Goal: Task Accomplishment & Management: Use online tool/utility

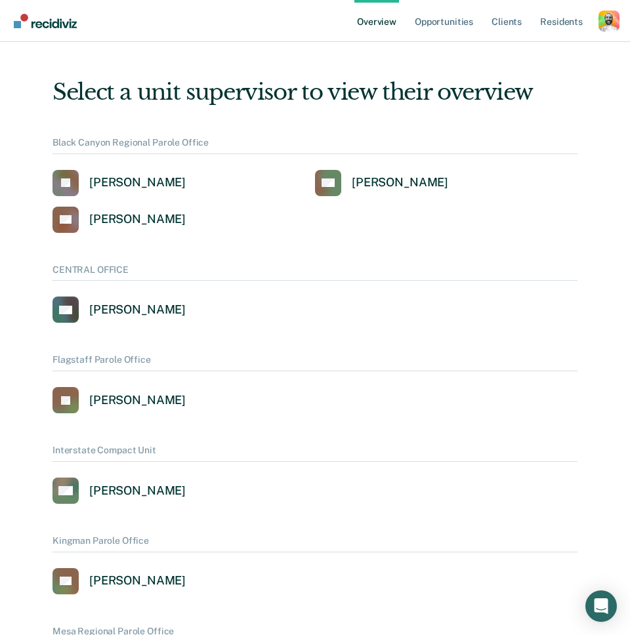
click at [609, 18] on div "Profile dropdown button" at bounding box center [608, 20] width 21 height 21
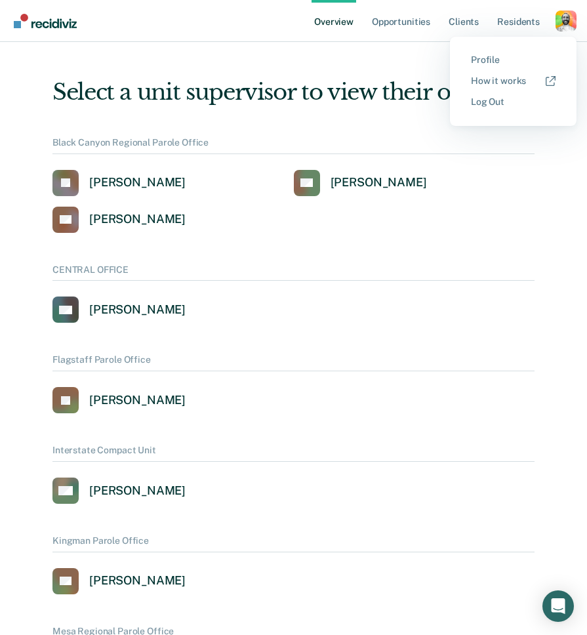
click at [315, 79] on div "Select a unit supervisor to view their overview" at bounding box center [293, 92] width 482 height 27
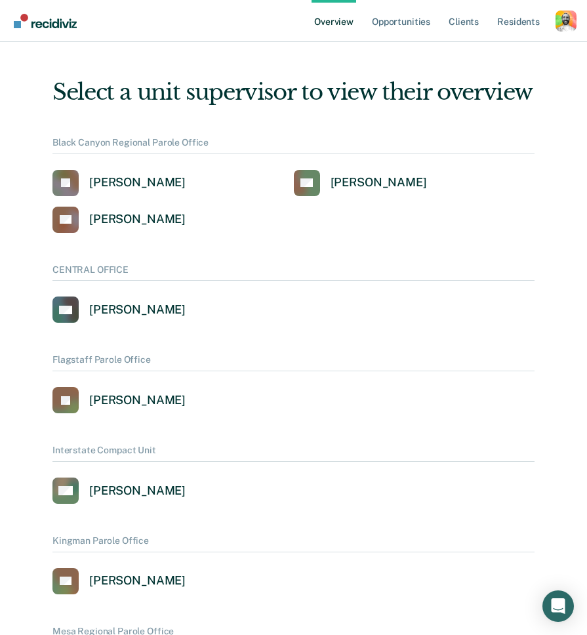
click at [565, 24] on div "Profile dropdown button" at bounding box center [565, 20] width 21 height 21
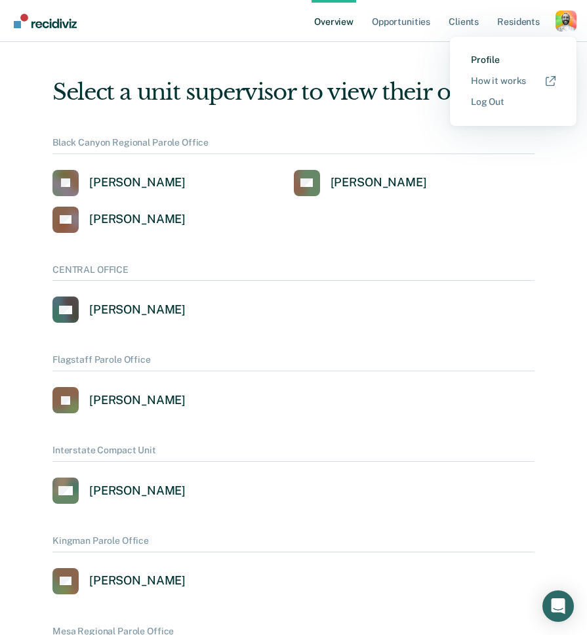
click at [487, 63] on link "Profile" at bounding box center [513, 59] width 85 height 11
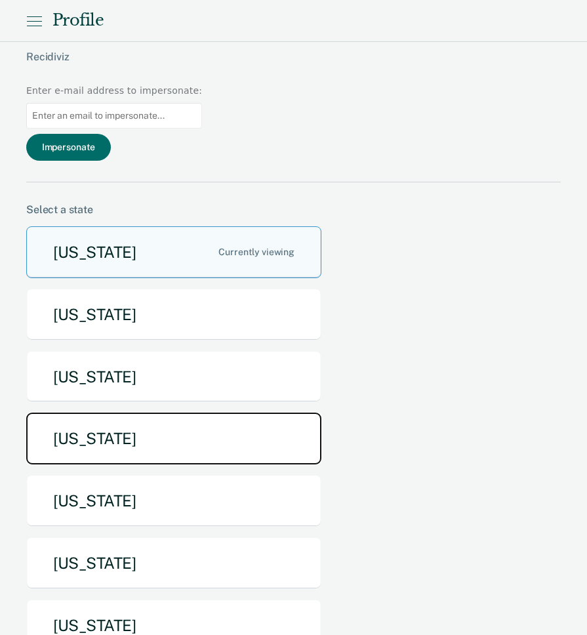
click at [210, 413] on button "Idaho" at bounding box center [173, 439] width 295 height 52
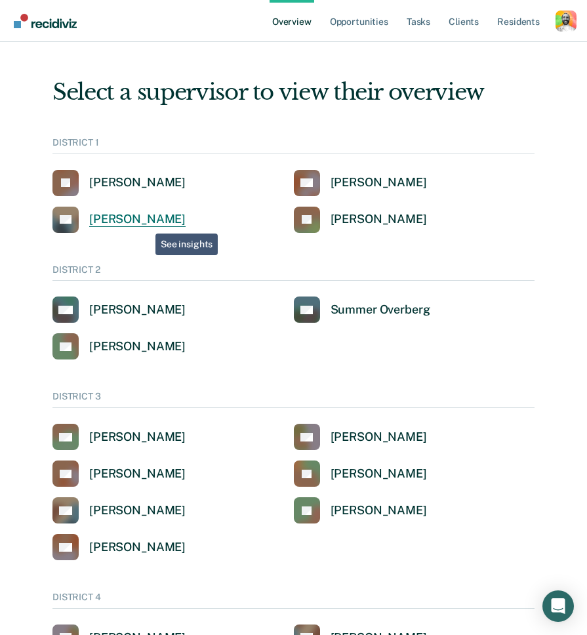
click at [144, 219] on div "Scott Flechsing" at bounding box center [137, 219] width 96 height 15
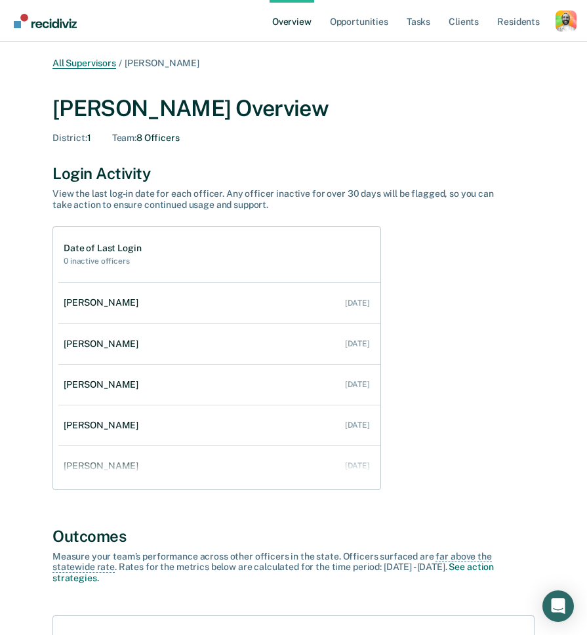
click at [96, 65] on link "All Supervisors" at bounding box center [84, 63] width 64 height 11
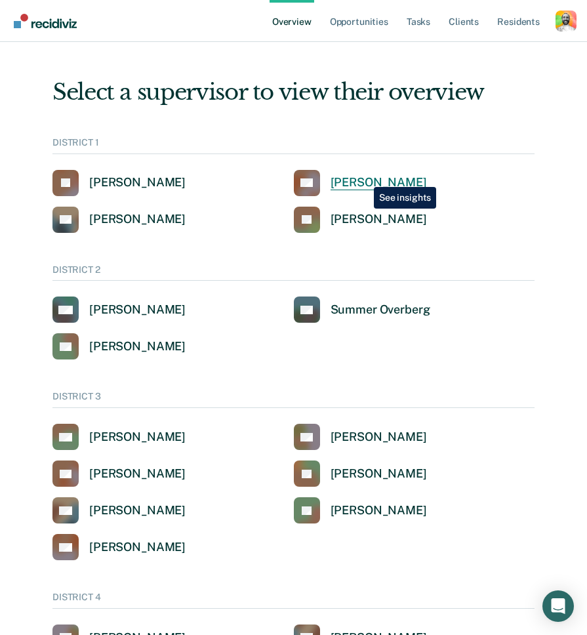
click at [363, 178] on div "Clinton Blettner" at bounding box center [379, 182] width 96 height 15
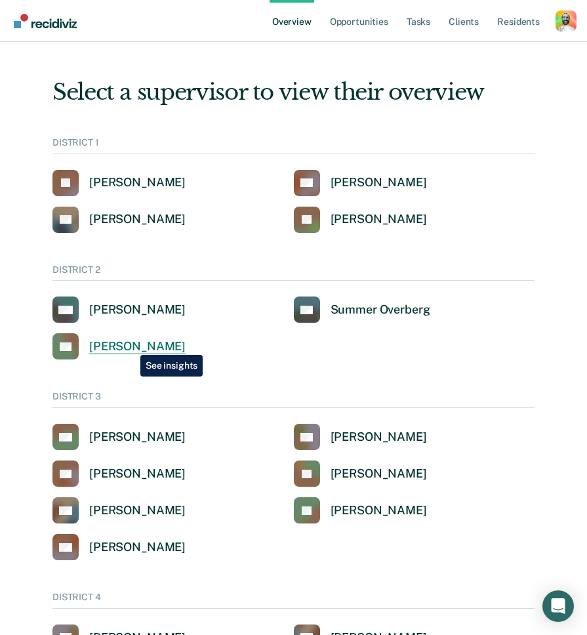
click at [130, 344] on div "Tyler Reynolds" at bounding box center [137, 346] width 96 height 15
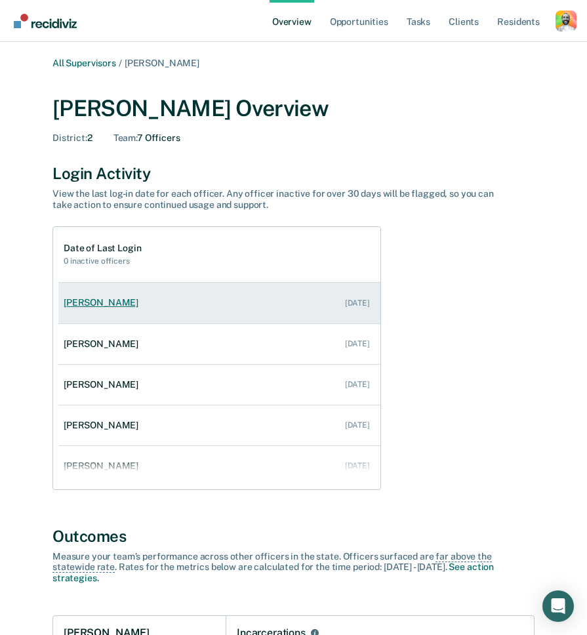
click at [94, 300] on div "Reece Christman" at bounding box center [104, 302] width 80 height 11
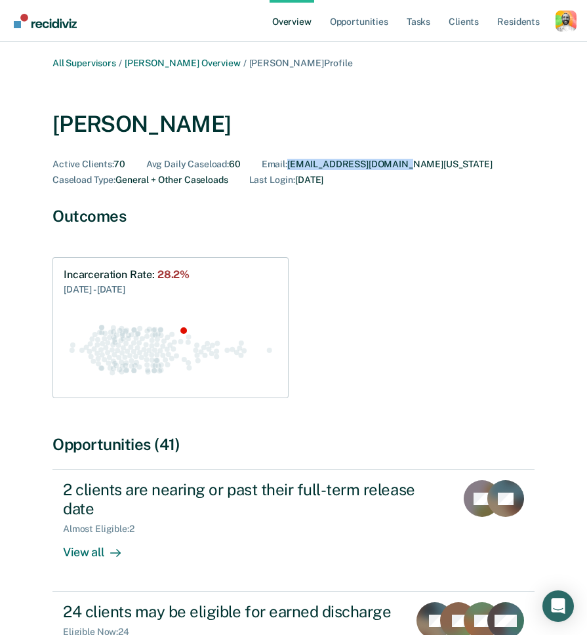
drag, startPoint x: 291, startPoint y: 163, endPoint x: 418, endPoint y: 165, distance: 126.6
click at [418, 165] on div "Email : RCHRISTM@IDOC.IDAHO.GOV" at bounding box center [377, 164] width 231 height 11
copy div "RCHRISTM@IDOC.IDAHO.GOV"
click at [569, 24] on div "Profile dropdown button" at bounding box center [565, 20] width 21 height 21
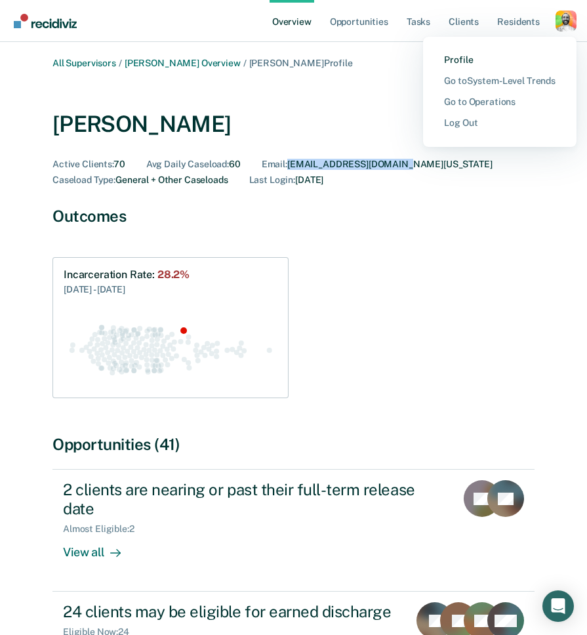
click at [449, 62] on link "Profile" at bounding box center [499, 59] width 111 height 11
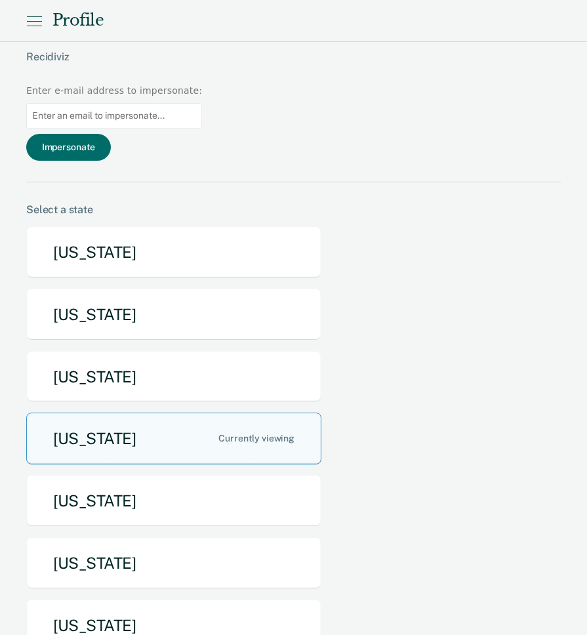
click at [202, 103] on input "Main chart and filter content" at bounding box center [114, 116] width 176 height 26
paste input "RCHRISTM@IDOC.IDAHO.GOV"
type input "RCHRISTM@IDOC.IDAHO.GOV"
click at [111, 134] on button "Impersonate" at bounding box center [68, 147] width 85 height 27
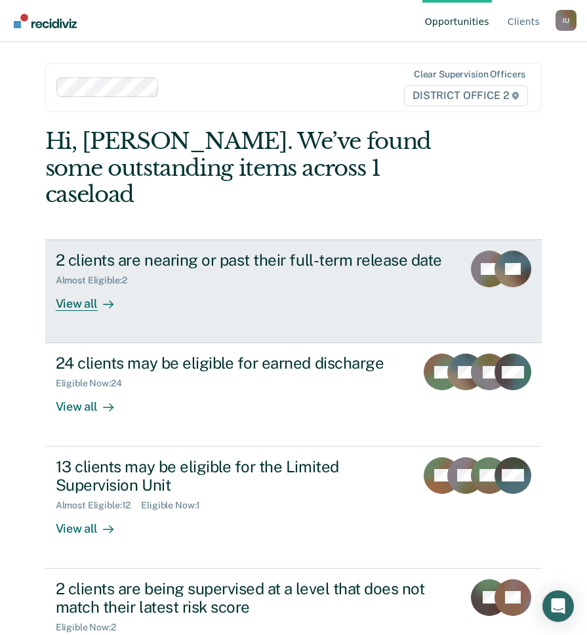
click at [197, 270] on div "Almost Eligible : 2" at bounding box center [254, 278] width 397 height 16
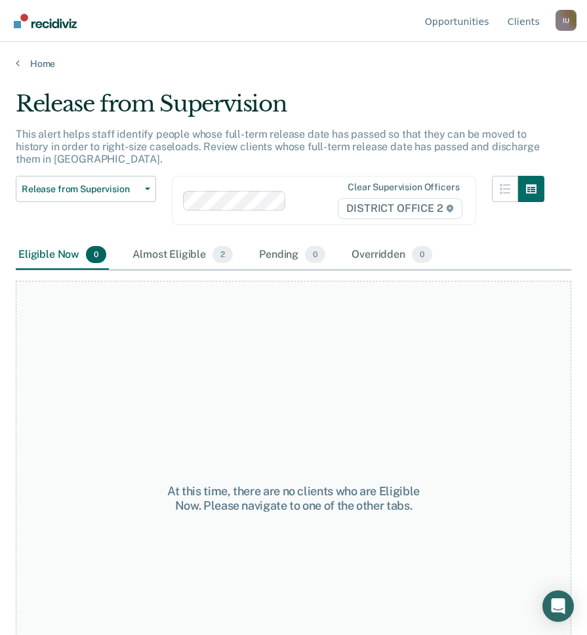
click at [197, 256] on div "Almost Eligible 2" at bounding box center [183, 255] width 106 height 29
